Goal: Information Seeking & Learning: Learn about a topic

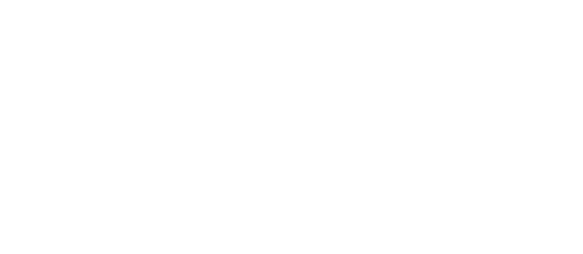
scroll to position [39, 0]
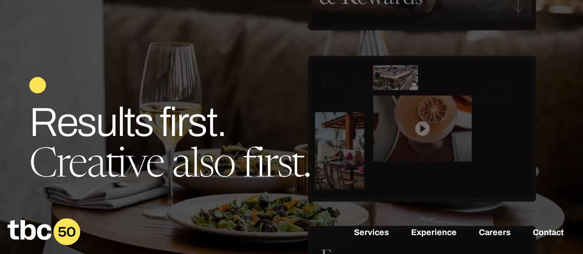
click at [490, 239] on div "Services Experience Careers Contact" at bounding box center [291, 232] width 583 height 51
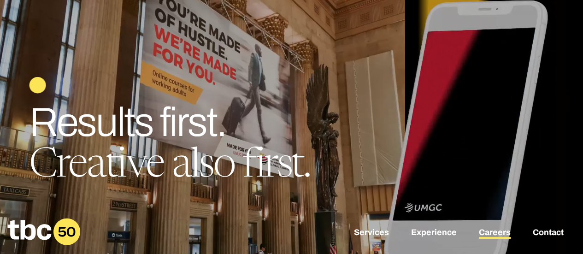
click at [493, 236] on link "Careers" at bounding box center [495, 233] width 32 height 11
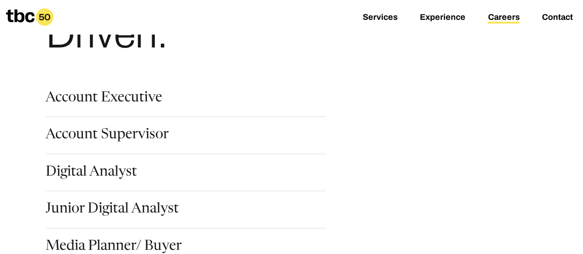
scroll to position [138, 0]
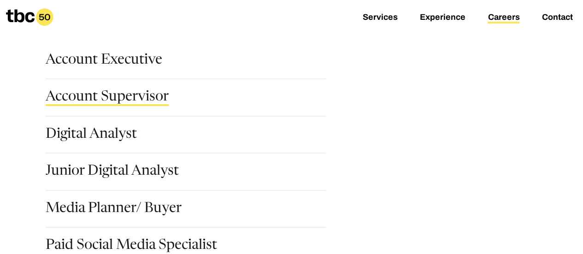
click at [90, 96] on link "Account Supervisor" at bounding box center [107, 98] width 123 height 16
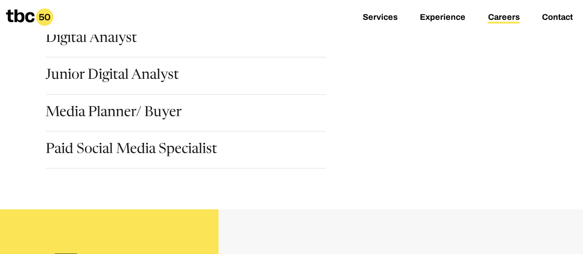
scroll to position [184, 0]
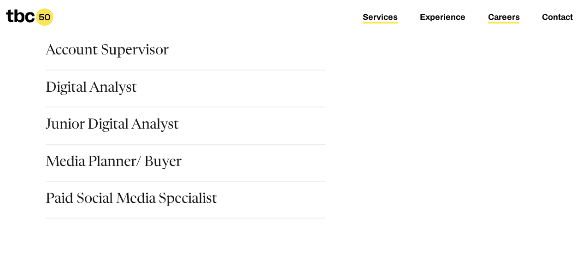
click at [393, 16] on link "Services" at bounding box center [380, 17] width 35 height 11
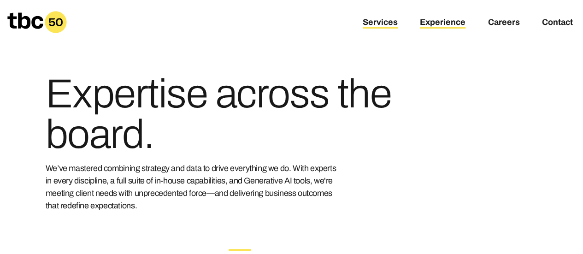
click at [444, 22] on link "Experience" at bounding box center [443, 23] width 46 height 11
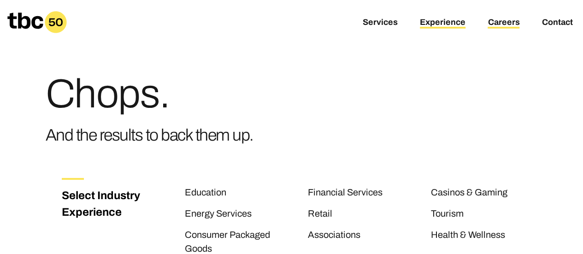
click at [494, 22] on link "Careers" at bounding box center [504, 23] width 32 height 11
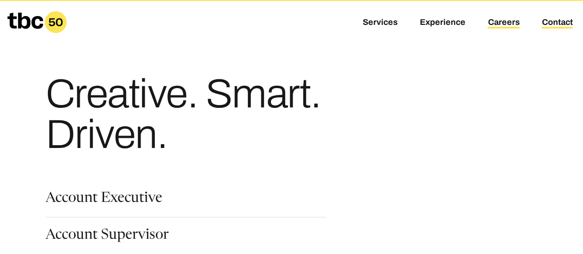
click at [545, 24] on link "Contact" at bounding box center [557, 23] width 31 height 11
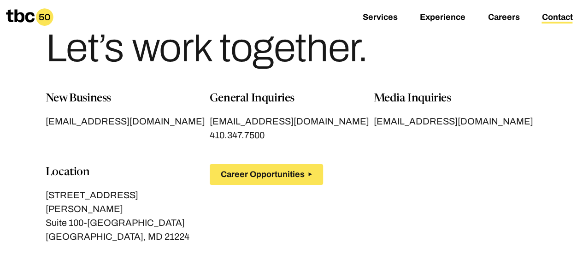
scroll to position [46, 0]
click at [461, 21] on link "Experience" at bounding box center [443, 17] width 46 height 11
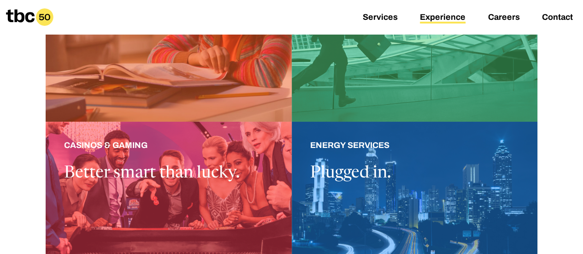
scroll to position [323, 0]
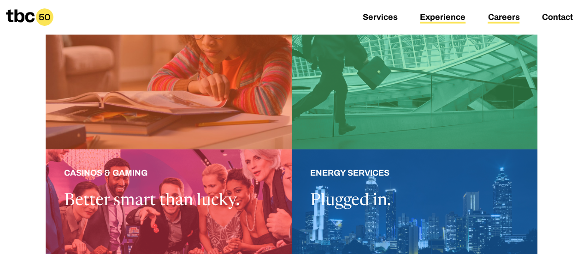
click at [501, 14] on link "Careers" at bounding box center [504, 17] width 32 height 11
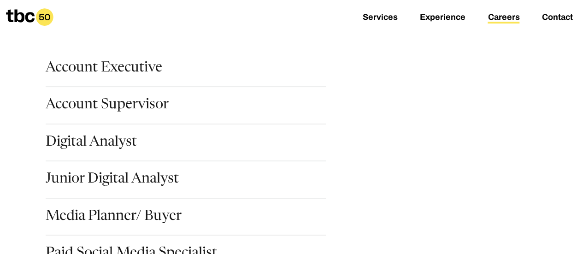
scroll to position [92, 0]
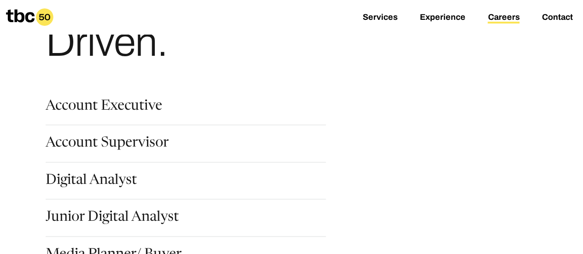
click at [138, 136] on div "Account Executive" at bounding box center [193, 118] width 295 height 37
click at [152, 141] on link "Account Supervisor" at bounding box center [107, 144] width 123 height 16
